Goal: Task Accomplishment & Management: Use online tool/utility

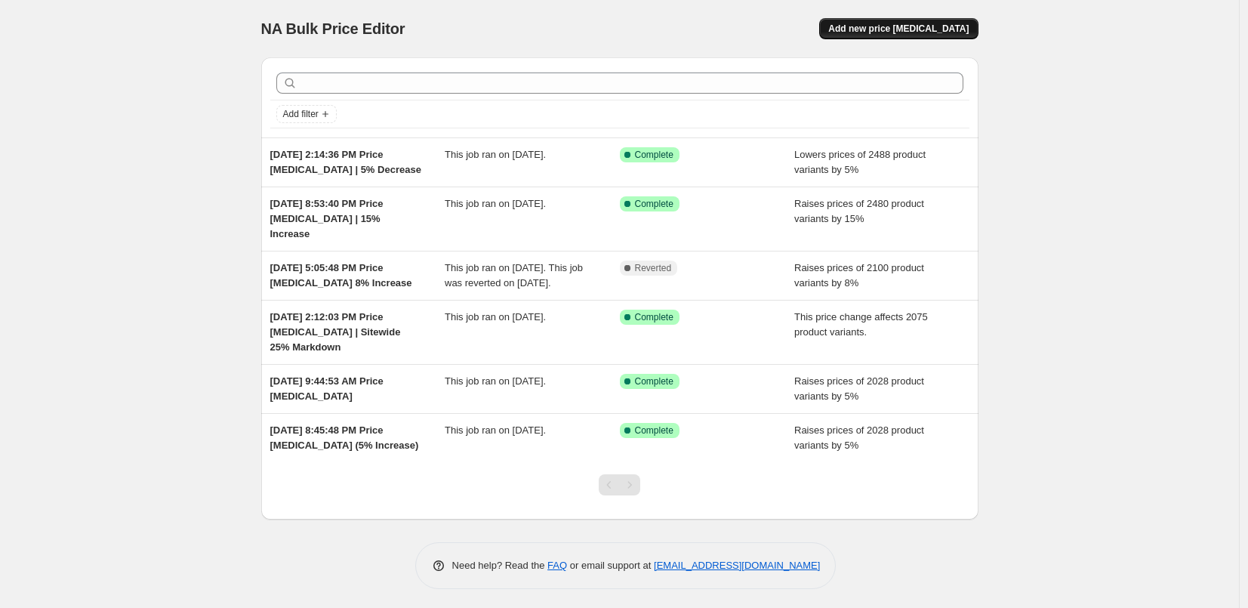
click at [891, 22] on button "Add new price [MEDICAL_DATA]" at bounding box center [898, 28] width 159 height 21
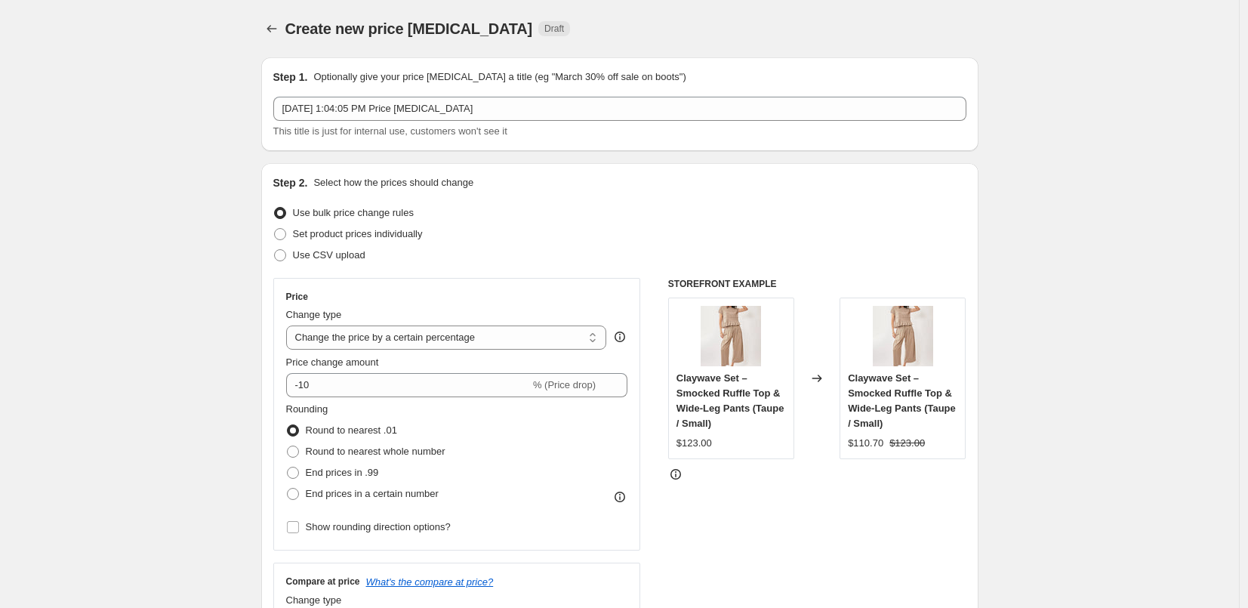
scroll to position [81, 0]
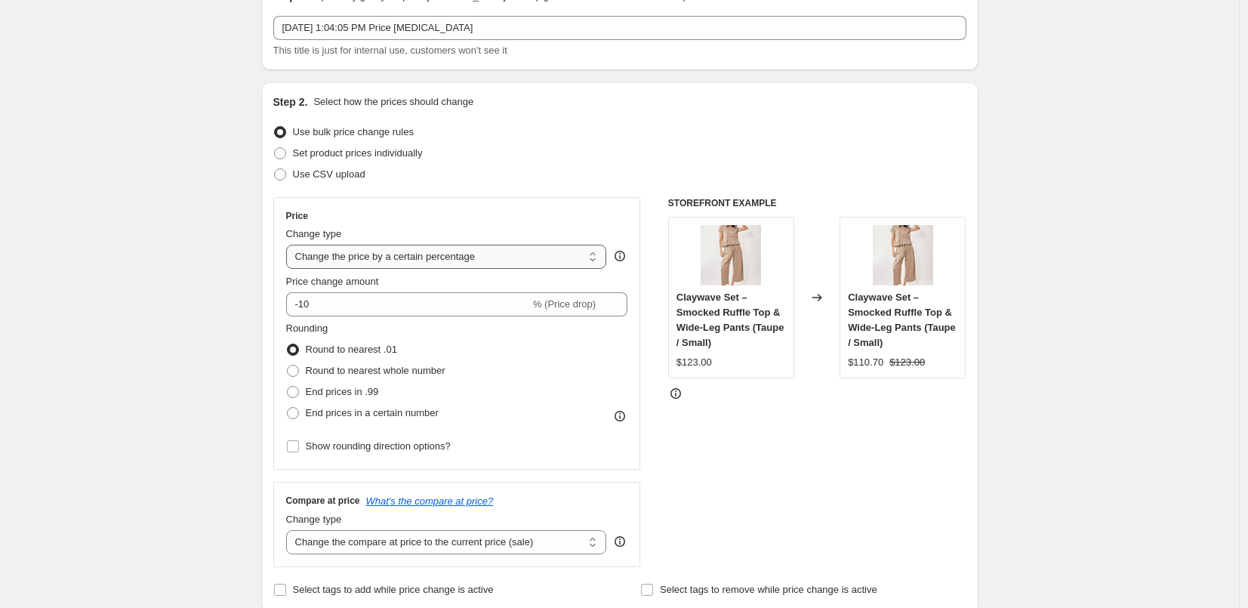
click at [440, 257] on select "Change the price to a certain amount Change the price by a certain amount Chang…" at bounding box center [446, 257] width 321 height 24
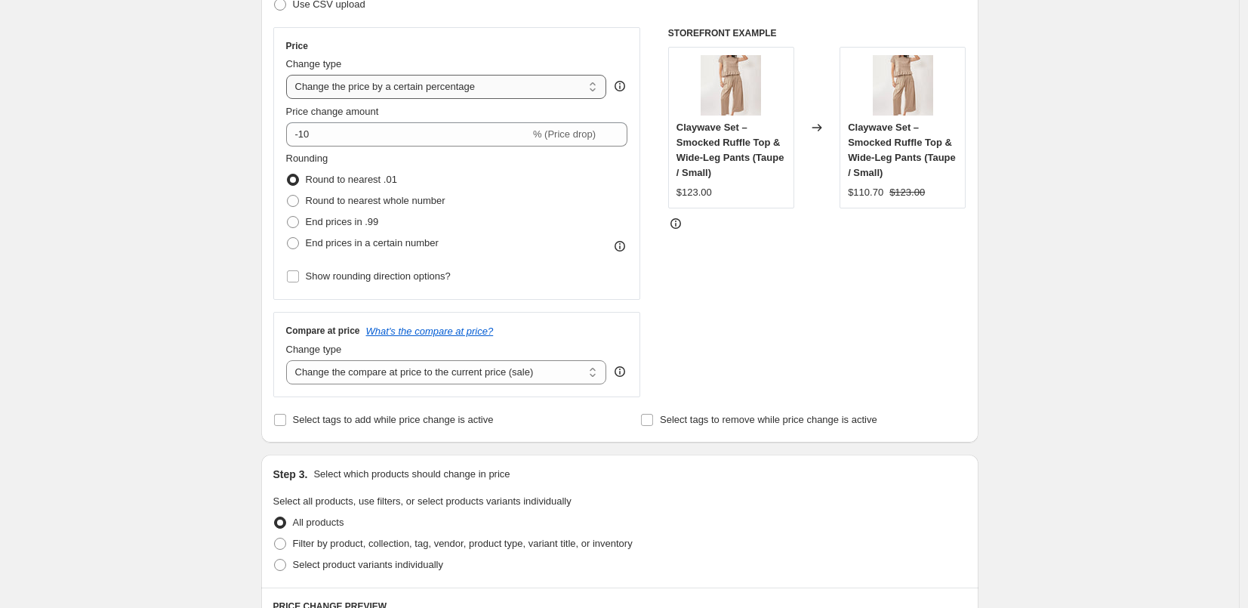
click at [374, 89] on select "Change the price to a certain amount Change the price by a certain amount Chang…" at bounding box center [446, 87] width 321 height 24
select select "no_change"
click at [290, 75] on select "Change the price to a certain amount Change the price by a certain amount Chang…" at bounding box center [446, 87] width 321 height 24
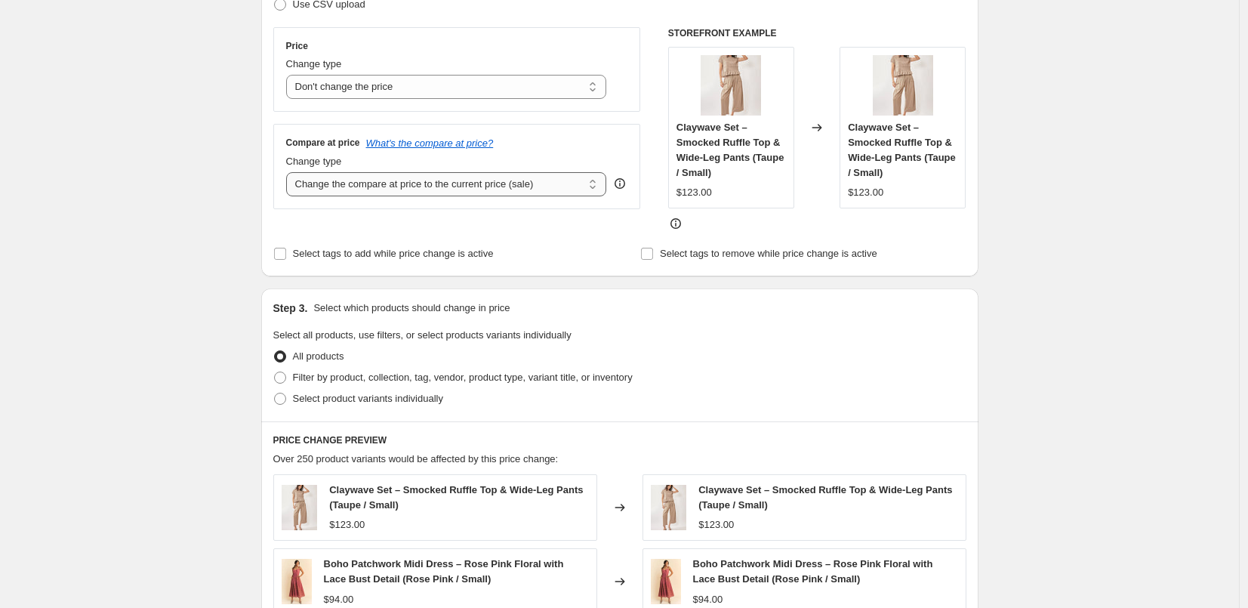
click at [569, 186] on select "Change the compare at price to the current price (sale) Change the compare at p…" at bounding box center [446, 184] width 321 height 24
click at [290, 172] on select "Change the compare at price to the current price (sale) Change the compare at p…" at bounding box center [446, 184] width 321 height 24
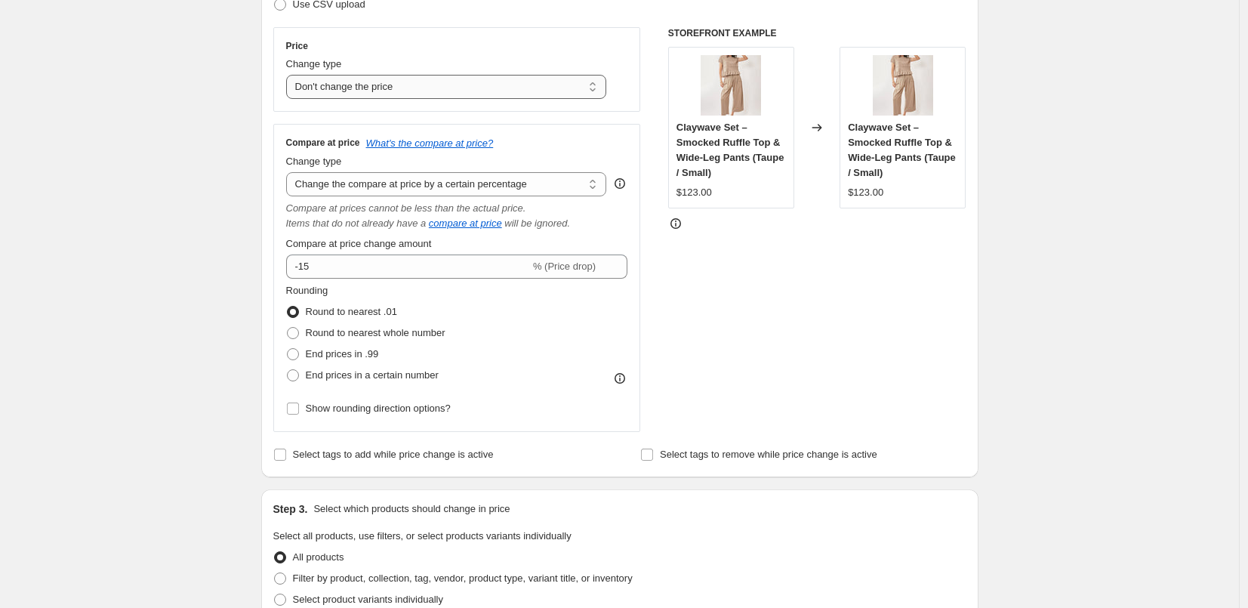
click at [480, 87] on select "Change the price to a certain amount Change the price by a certain amount Chang…" at bounding box center [446, 87] width 321 height 24
click at [507, 188] on select "Change the compare at price to the current price (sale) Change the compare at p…" at bounding box center [446, 184] width 321 height 24
select select "ep"
click at [290, 172] on select "Change the compare at price to the current price (sale) Change the compare at p…" at bounding box center [446, 184] width 321 height 24
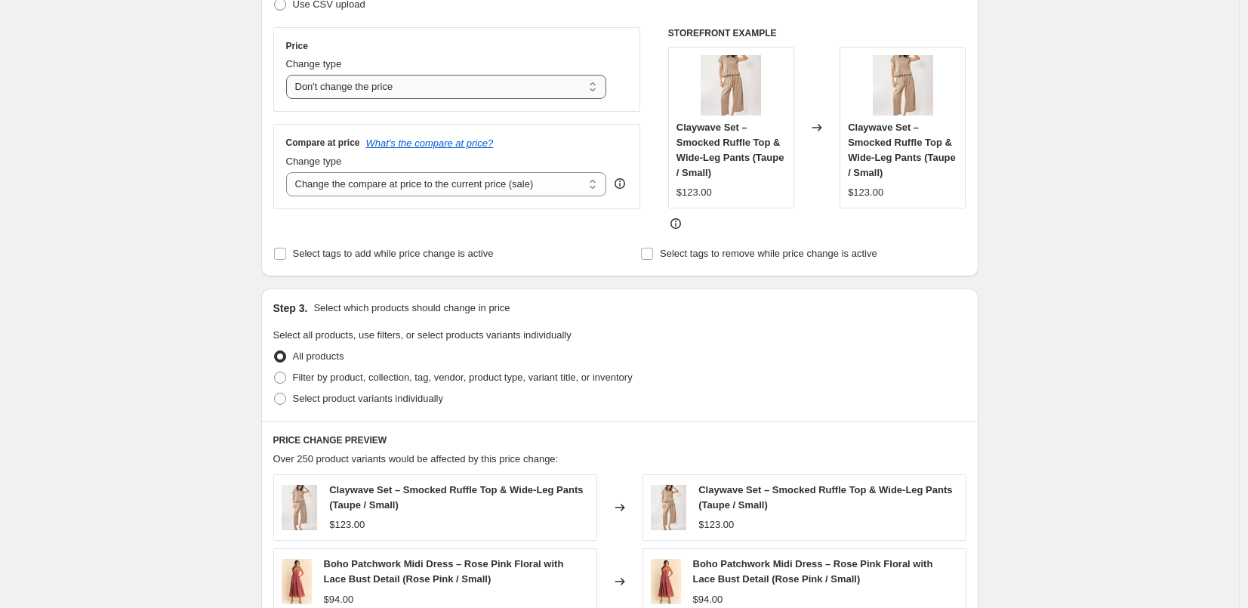
click at [557, 85] on select "Change the price to a certain amount Change the price by a certain amount Chang…" at bounding box center [446, 87] width 321 height 24
select select "percentage"
click at [290, 75] on select "Change the price to a certain amount Change the price by a certain amount Chang…" at bounding box center [446, 87] width 321 height 24
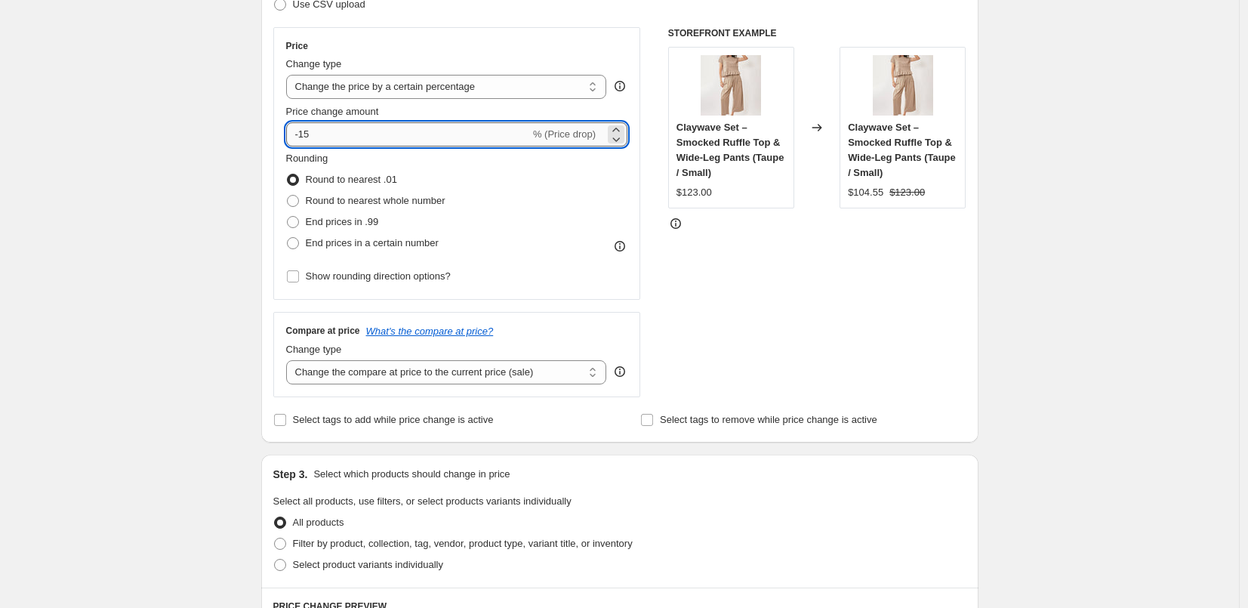
click at [375, 136] on input "-15" at bounding box center [408, 134] width 244 height 24
type input "-1"
type input "-20"
click at [182, 199] on div "Create new price [MEDICAL_DATA]. This page is ready Create new price [MEDICAL_D…" at bounding box center [619, 515] width 1239 height 1533
click at [395, 195] on span "Round to nearest whole number" at bounding box center [376, 200] width 140 height 11
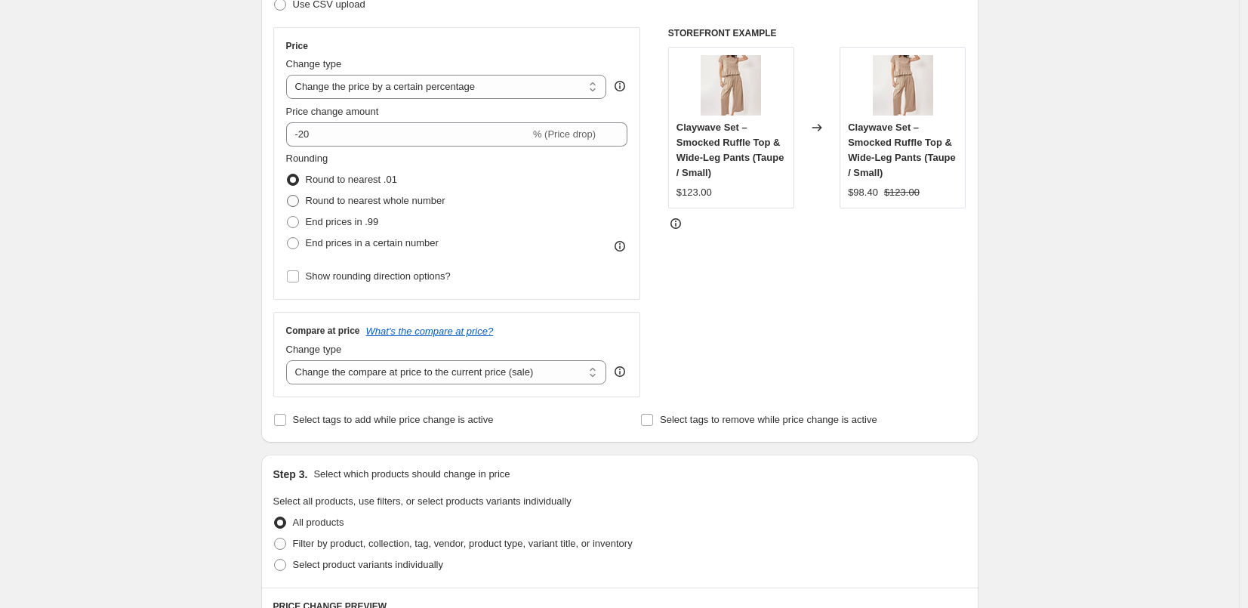
click at [288, 195] on input "Round to nearest whole number" at bounding box center [287, 195] width 1 height 1
radio input "true"
click at [386, 180] on span "Round to nearest .01" at bounding box center [351, 179] width 91 height 11
click at [288, 174] on input "Round to nearest .01" at bounding box center [287, 174] width 1 height 1
radio input "true"
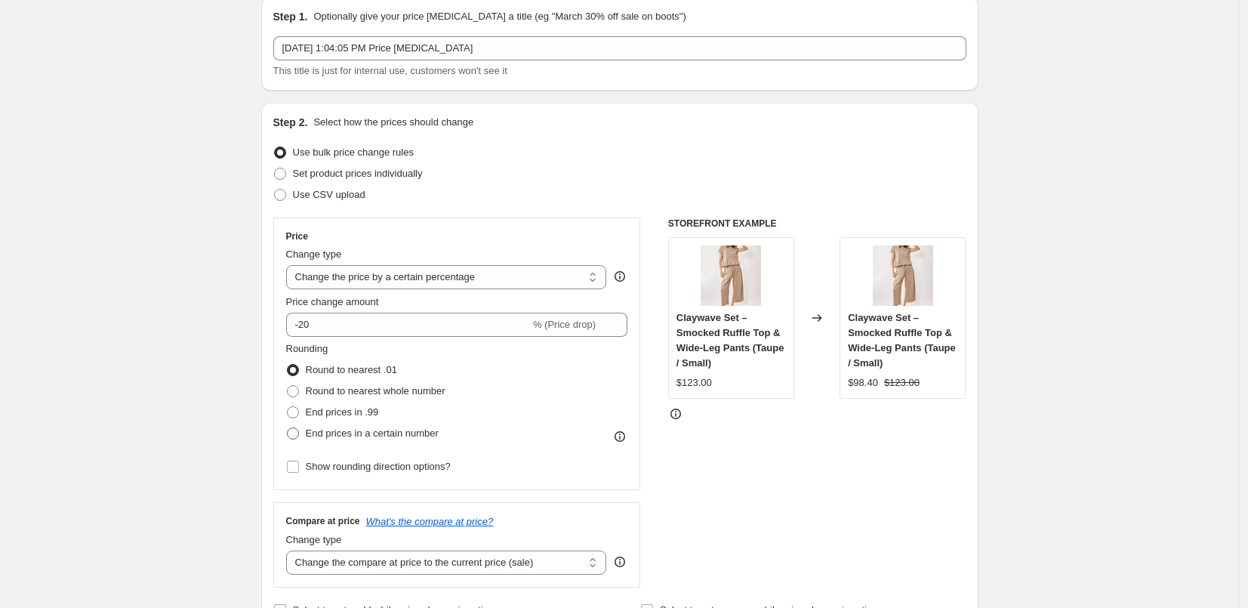
scroll to position [88, 0]
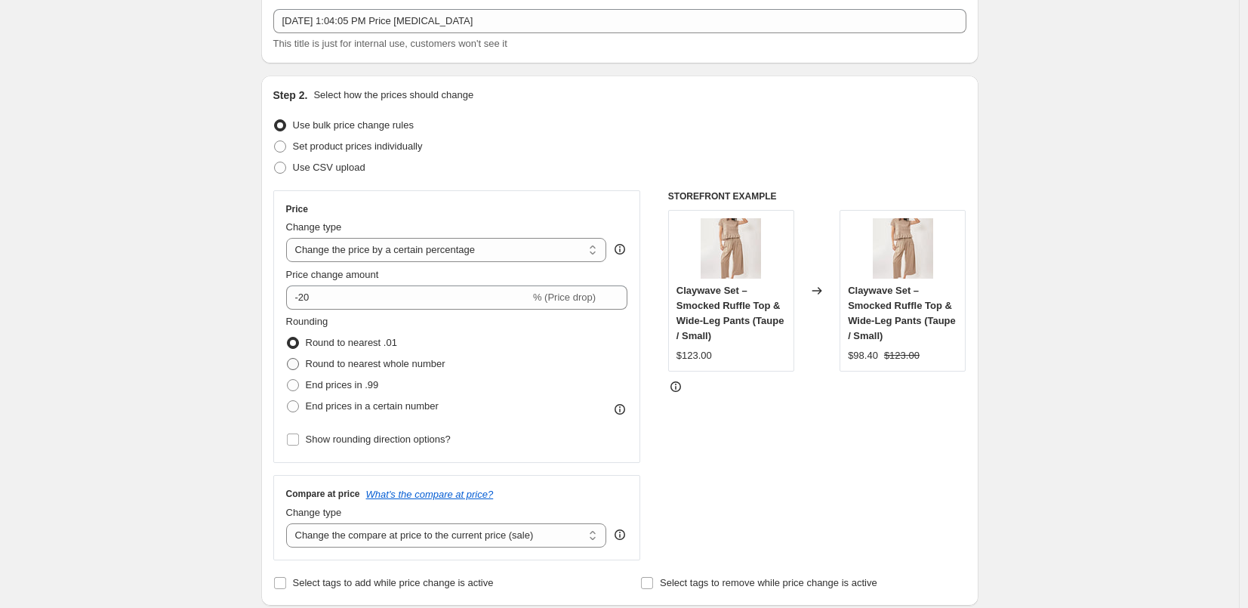
click at [431, 364] on span "Round to nearest whole number" at bounding box center [376, 363] width 140 height 11
click at [288, 359] on input "Round to nearest whole number" at bounding box center [287, 358] width 1 height 1
radio input "true"
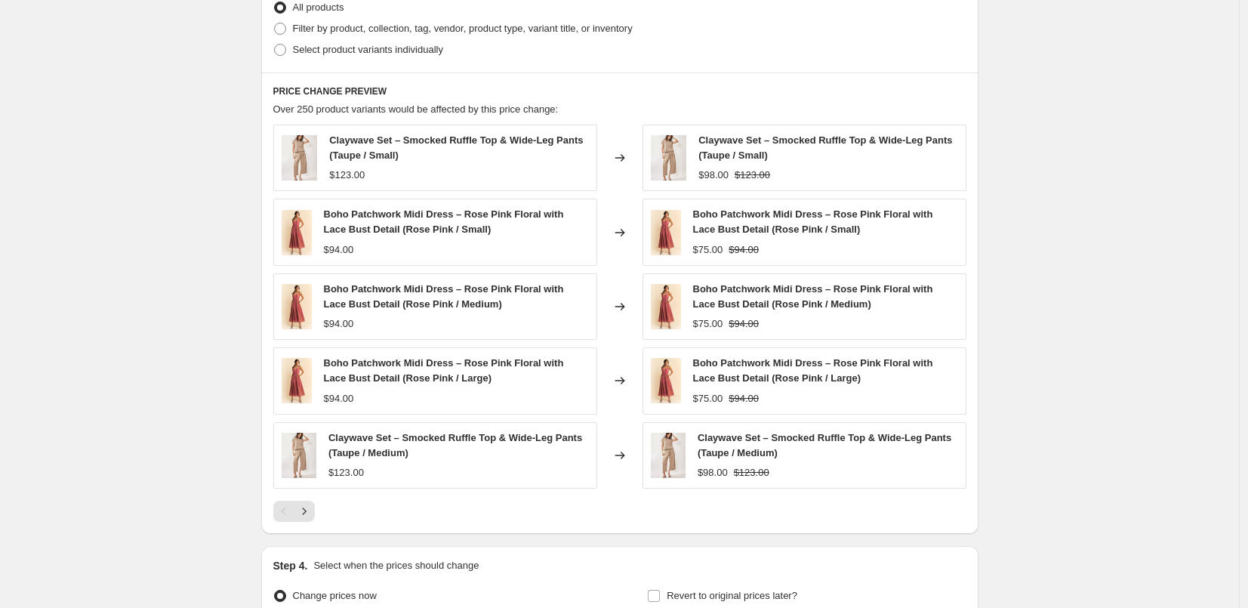
scroll to position [899, 0]
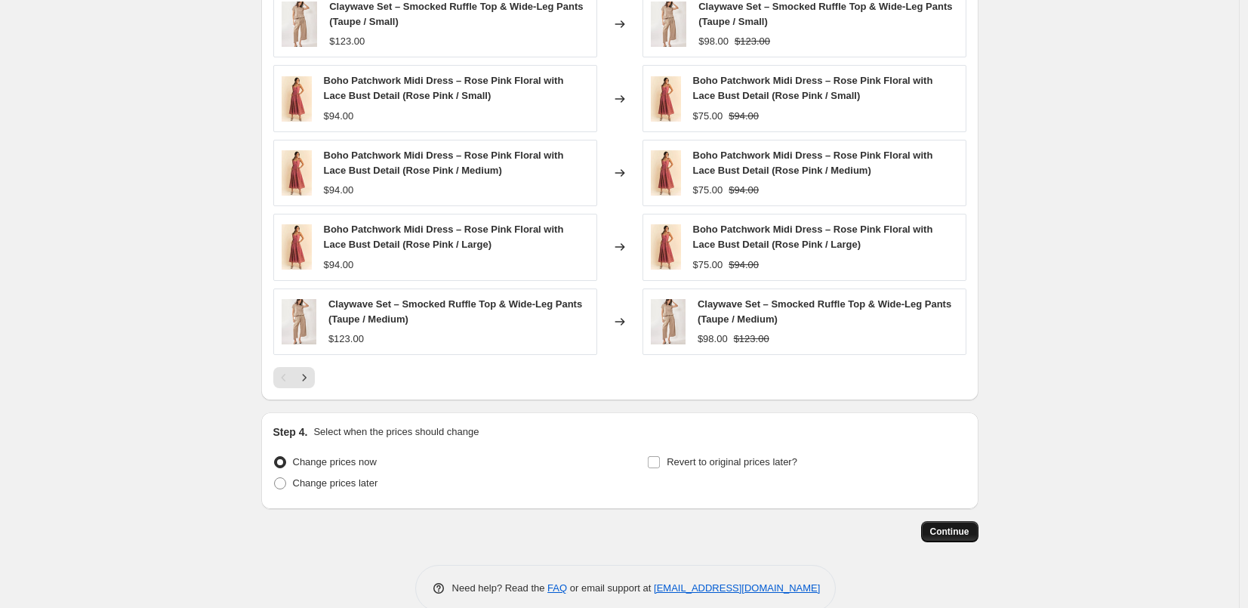
click at [948, 528] on span "Continue" at bounding box center [949, 531] width 39 height 12
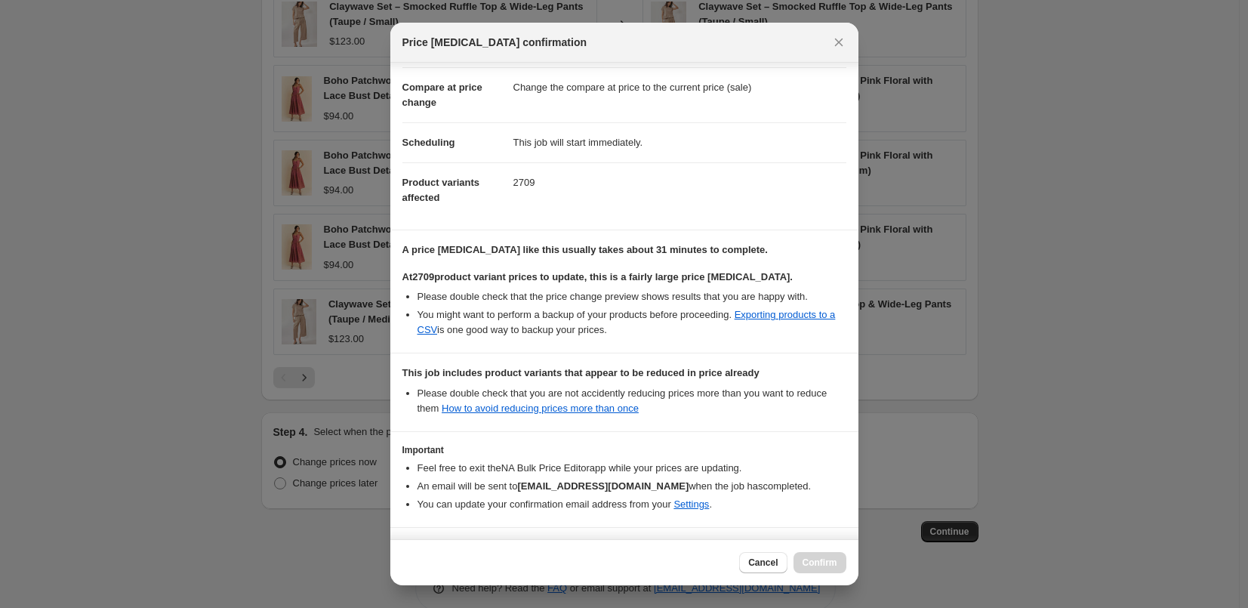
scroll to position [126, 0]
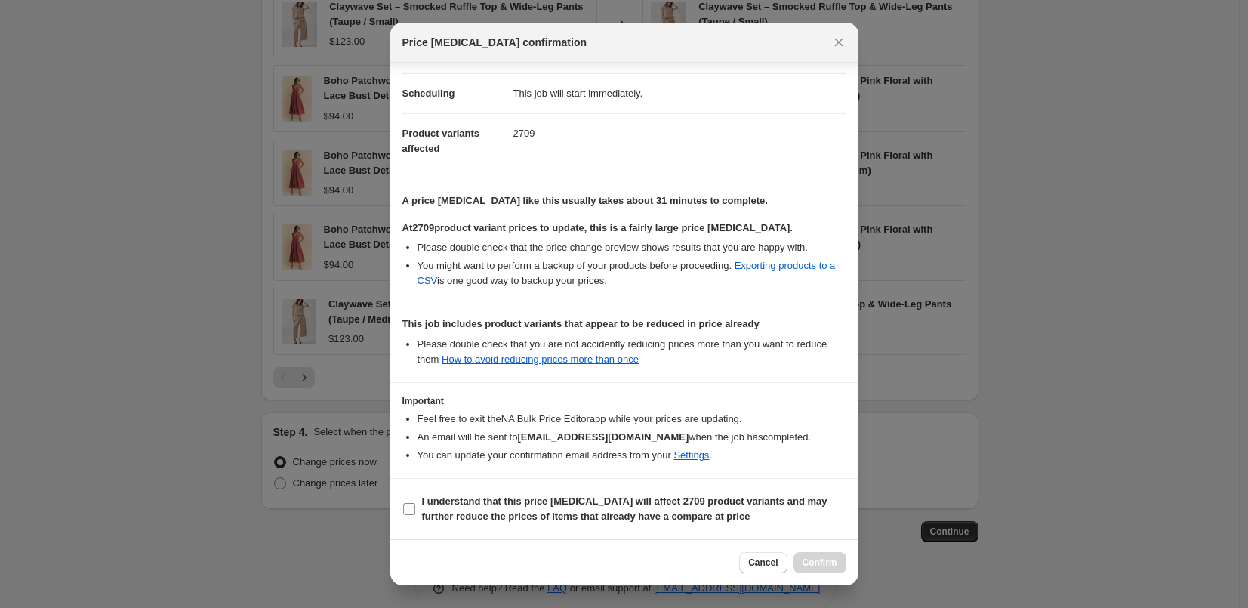
click at [546, 498] on b "I understand that this price [MEDICAL_DATA] will affect 2709 product variants a…" at bounding box center [624, 508] width 405 height 26
click at [415, 503] on input "I understand that this price [MEDICAL_DATA] will affect 2709 product variants a…" at bounding box center [409, 509] width 12 height 12
checkbox input "true"
click at [826, 560] on span "Confirm" at bounding box center [819, 562] width 35 height 12
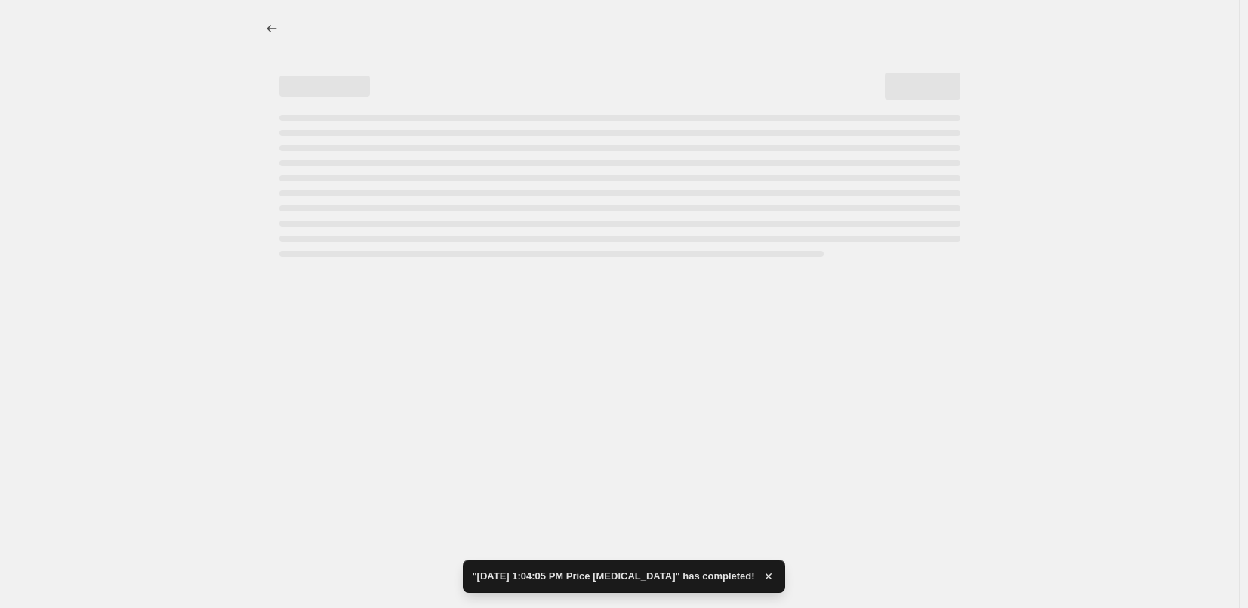
select select "percentage"
